Goal: Task Accomplishment & Management: Use online tool/utility

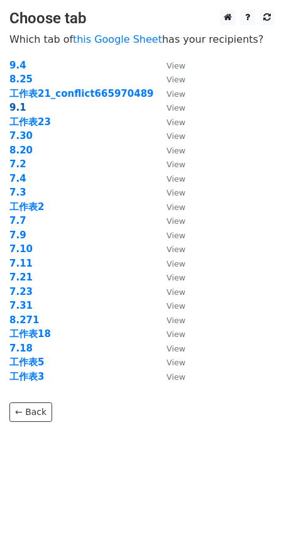
click at [16, 105] on strong "9.1" at bounding box center [17, 107] width 17 height 11
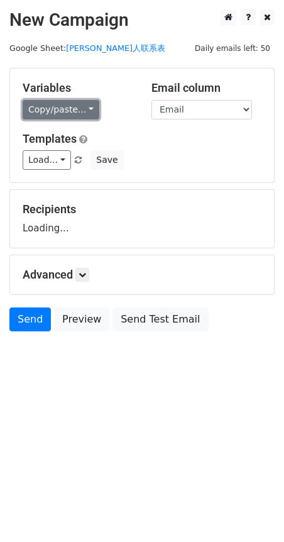
click at [75, 117] on link "Copy/paste..." at bounding box center [61, 109] width 77 height 19
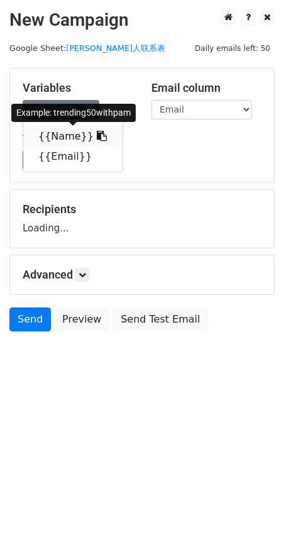
click at [97, 136] on icon at bounding box center [102, 136] width 10 height 10
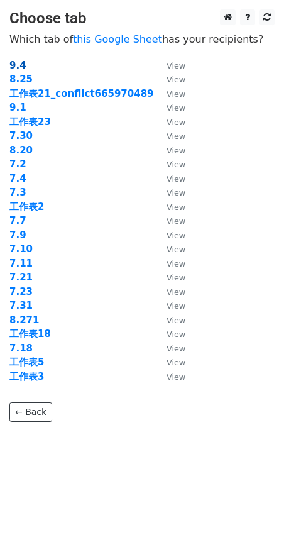
click at [19, 65] on strong "9.4" at bounding box center [17, 65] width 17 height 11
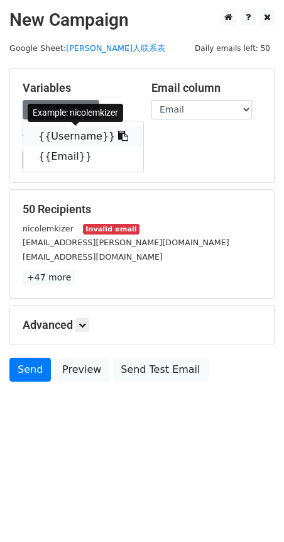
click at [118, 138] on icon at bounding box center [123, 136] width 10 height 10
